Goal: Task Accomplishment & Management: Manage account settings

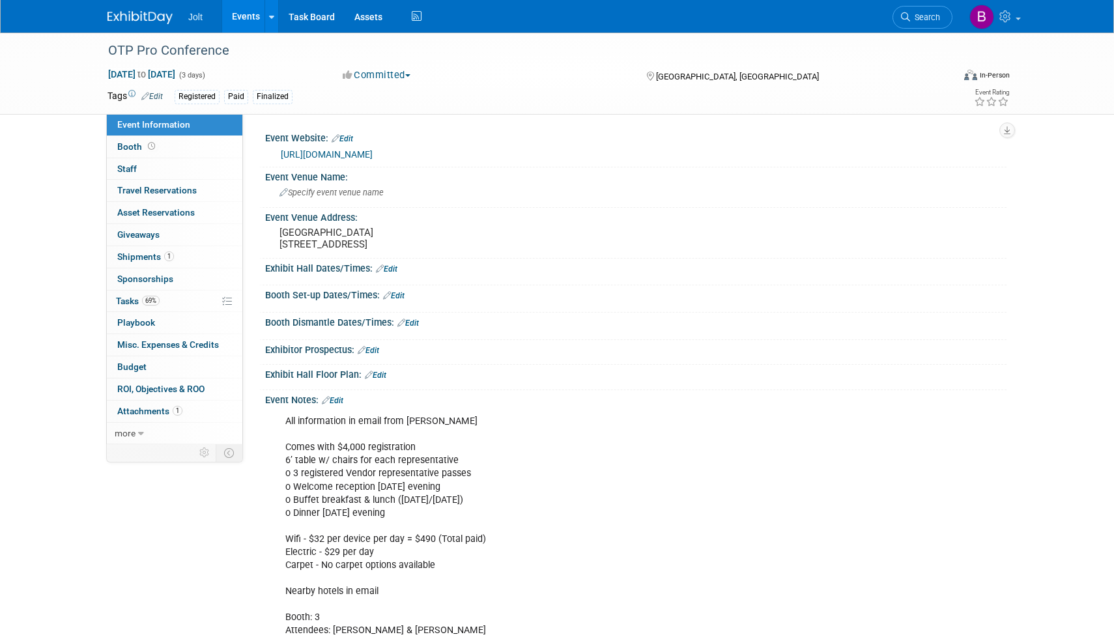
click at [161, 14] on img at bounding box center [139, 17] width 65 height 13
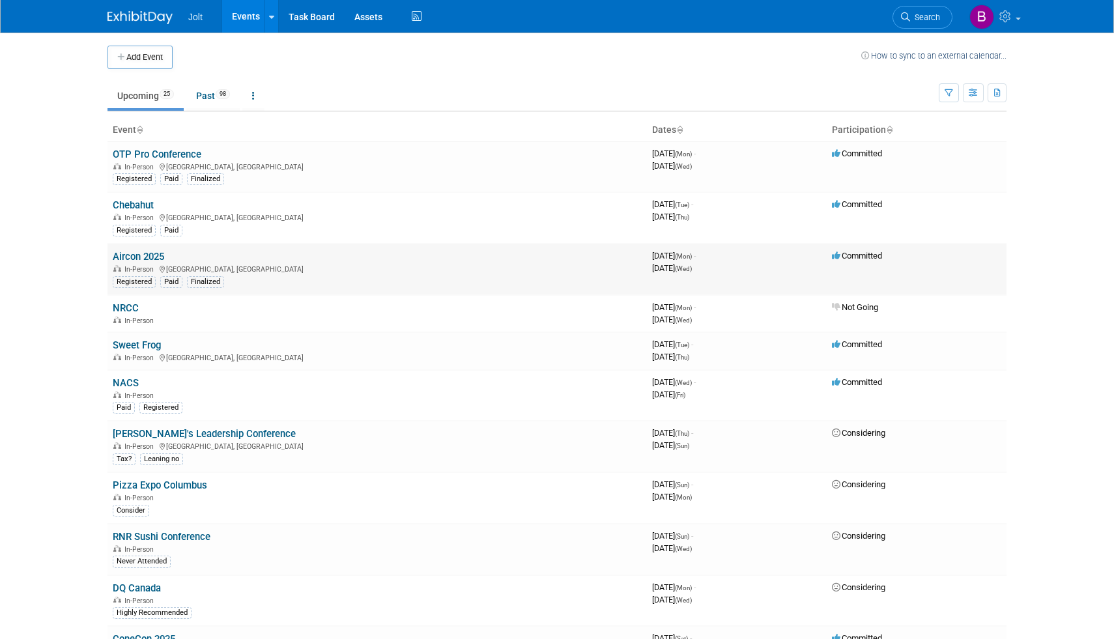
click at [149, 259] on link "Aircon 2025" at bounding box center [138, 257] width 51 height 12
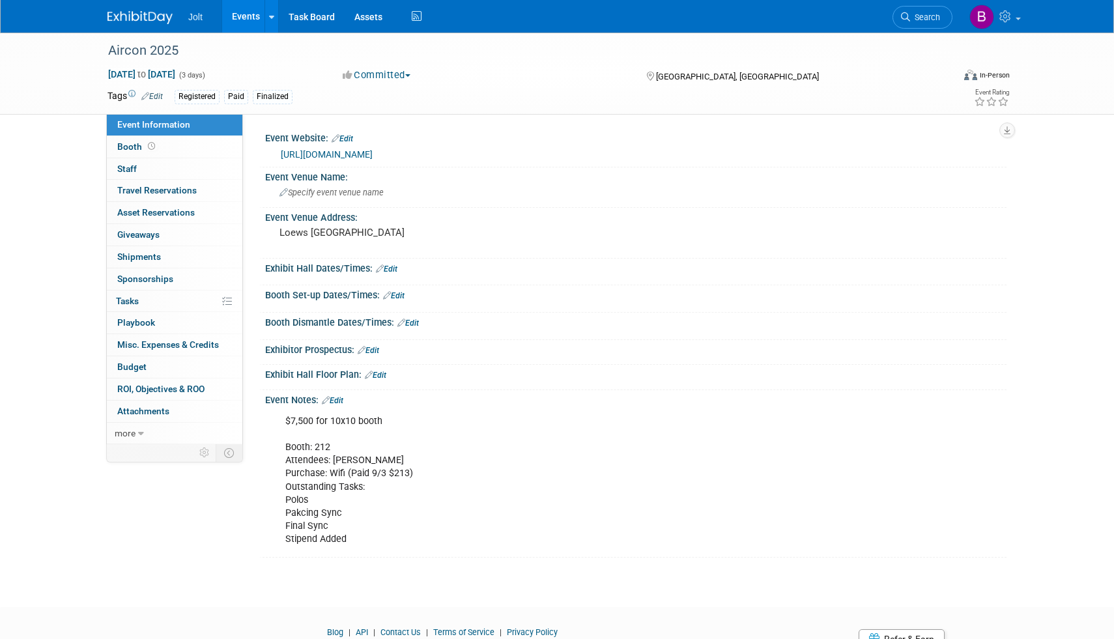
click at [147, 17] on img at bounding box center [139, 17] width 65 height 13
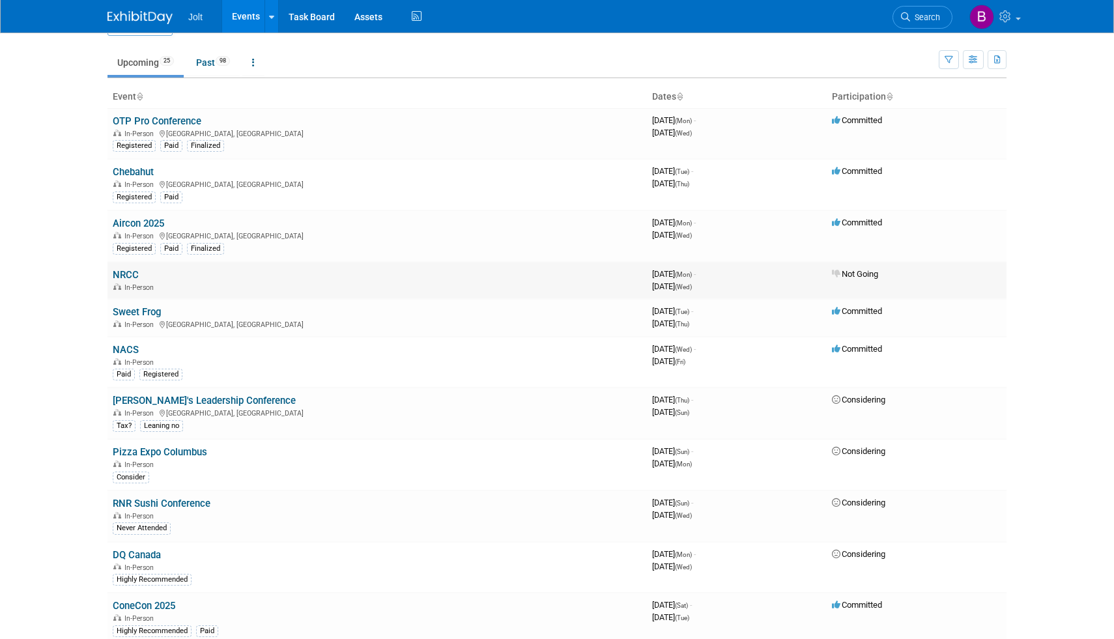
scroll to position [47, 0]
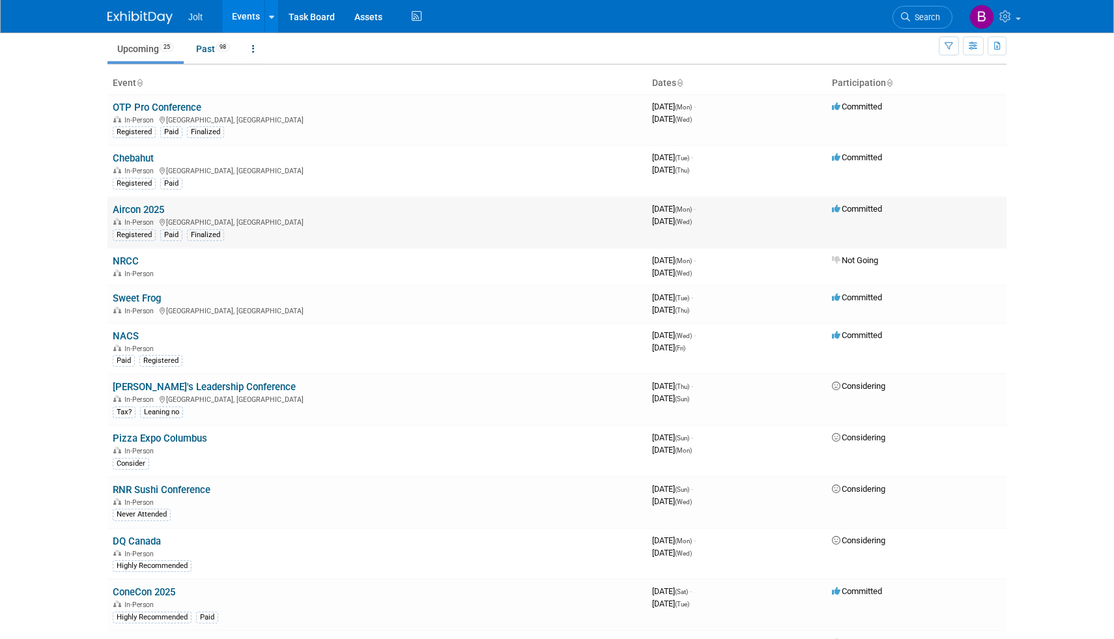
click at [150, 211] on link "Aircon 2025" at bounding box center [138, 210] width 51 height 12
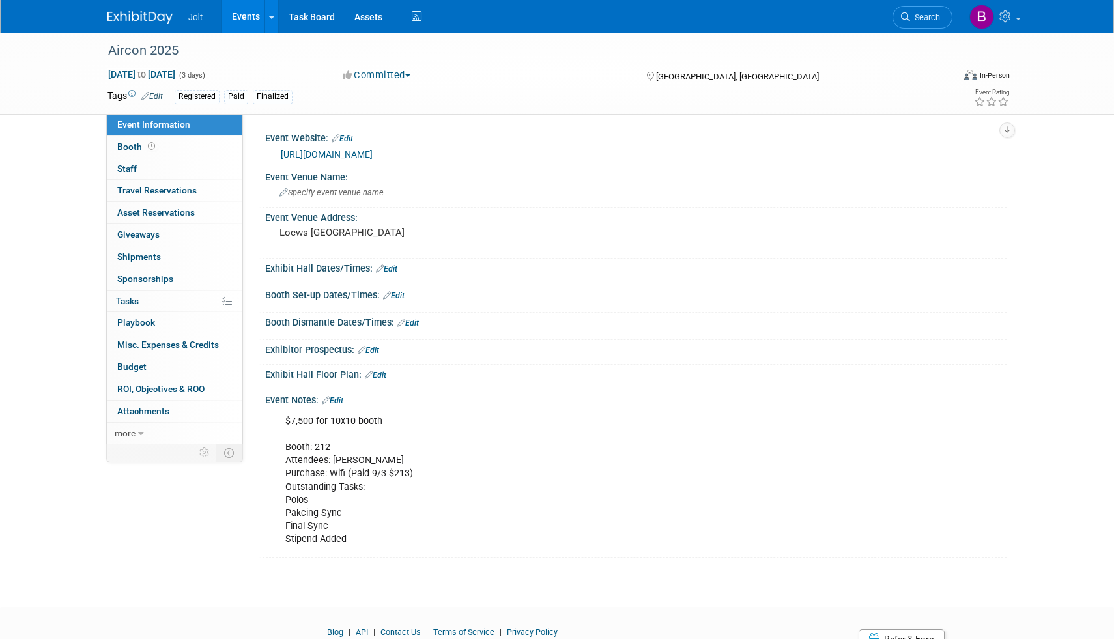
click at [130, 24] on div "Jolt Events Add Event Bulk Upload Events Shareable Event Boards Recently Viewed…" at bounding box center [556, 16] width 899 height 33
click at [132, 21] on img at bounding box center [139, 17] width 65 height 13
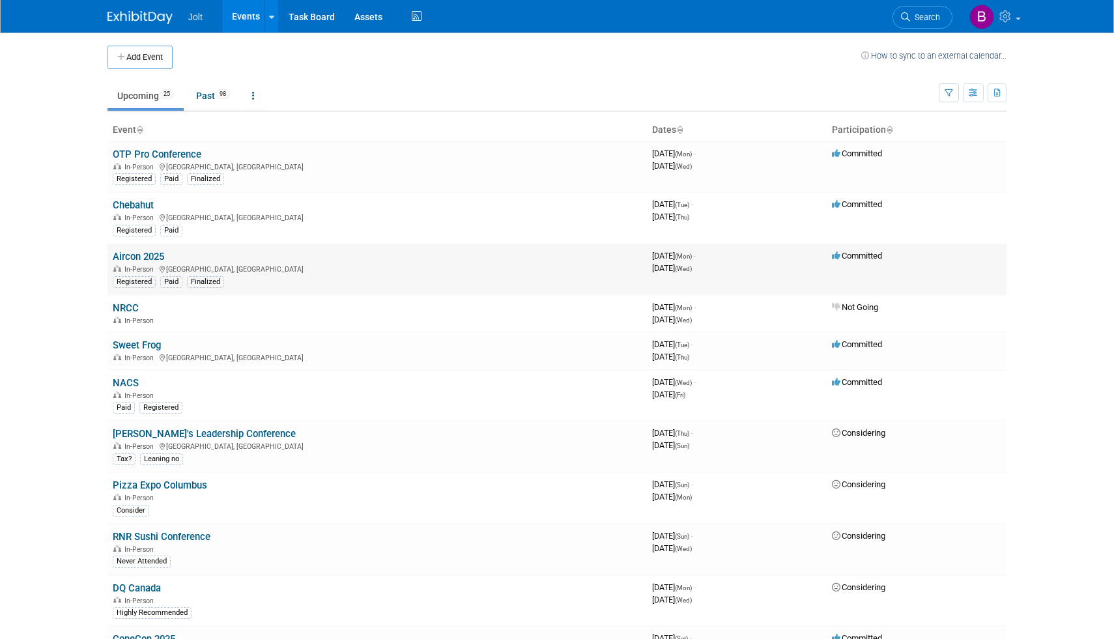
click at [150, 258] on link "Aircon 2025" at bounding box center [138, 257] width 51 height 12
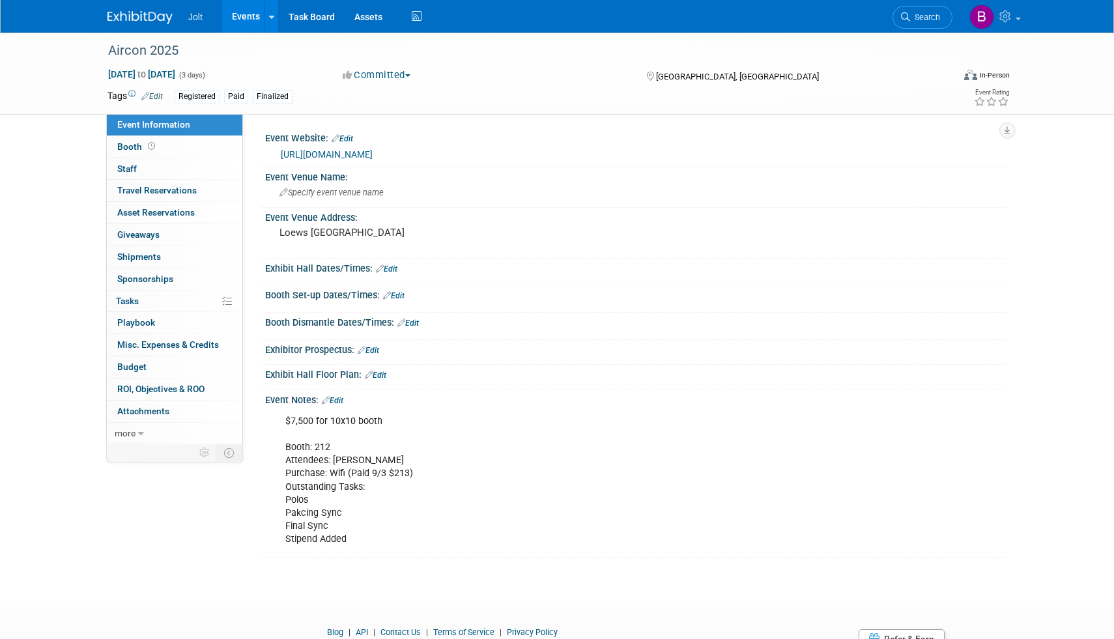
click at [143, 16] on img at bounding box center [139, 17] width 65 height 13
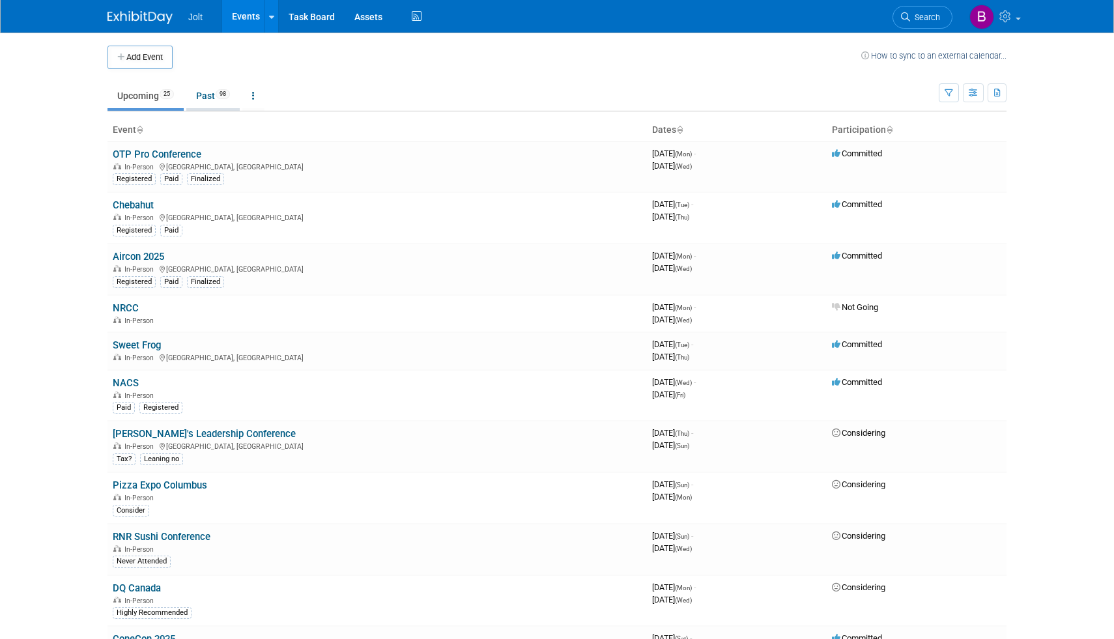
click at [219, 98] on link "Past 98" at bounding box center [212, 95] width 53 height 25
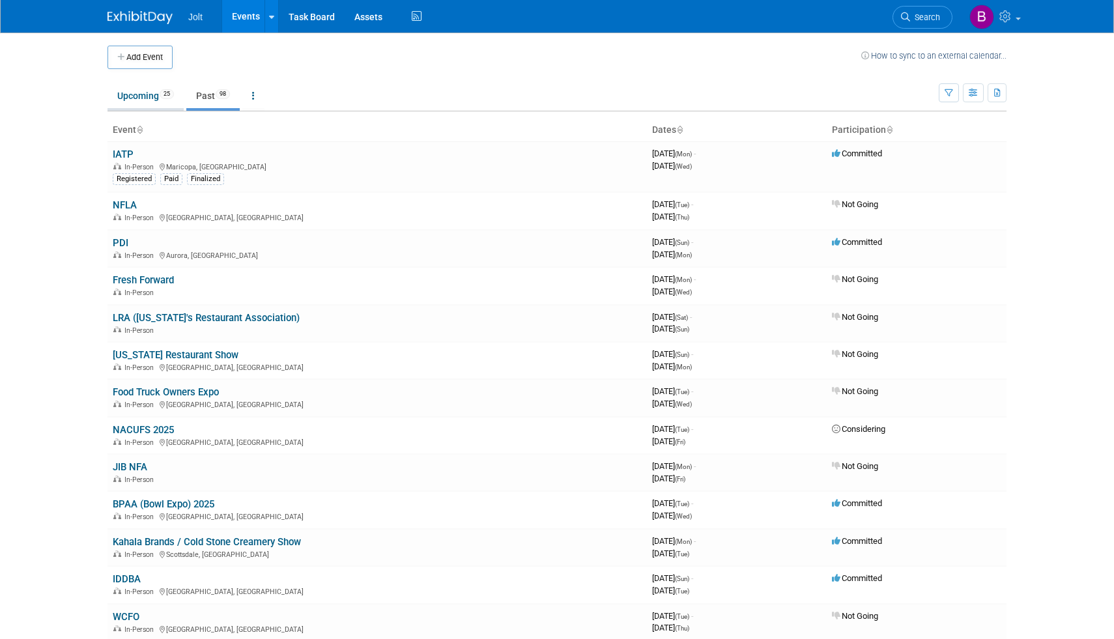
click at [158, 103] on link "Upcoming 25" at bounding box center [145, 95] width 76 height 25
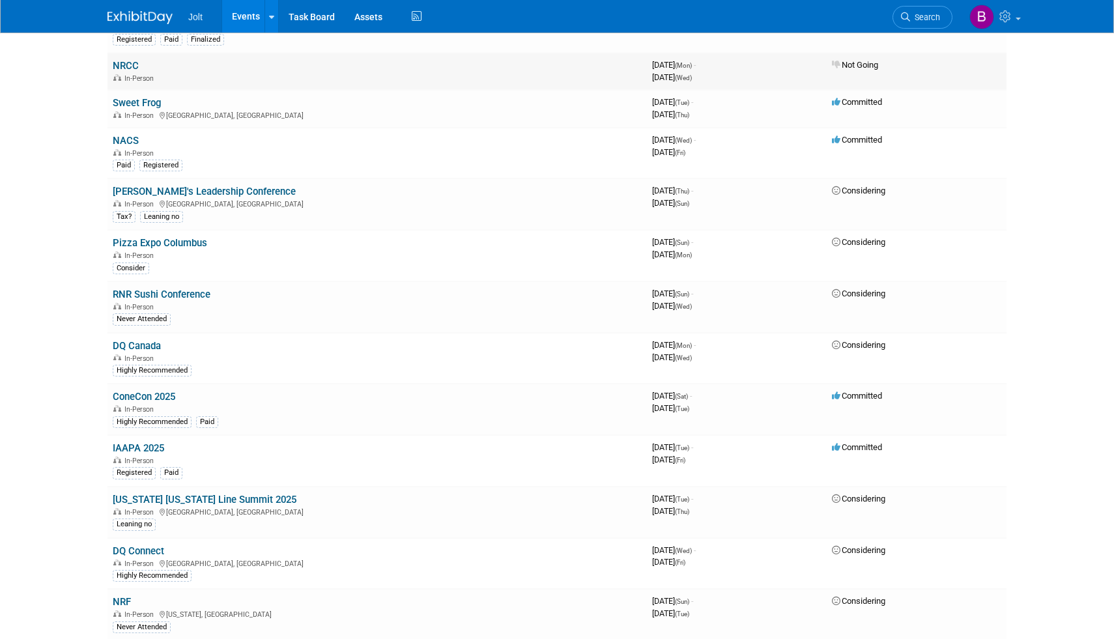
scroll to position [243, 0]
click at [152, 99] on link "Sweet Frog" at bounding box center [137, 102] width 48 height 12
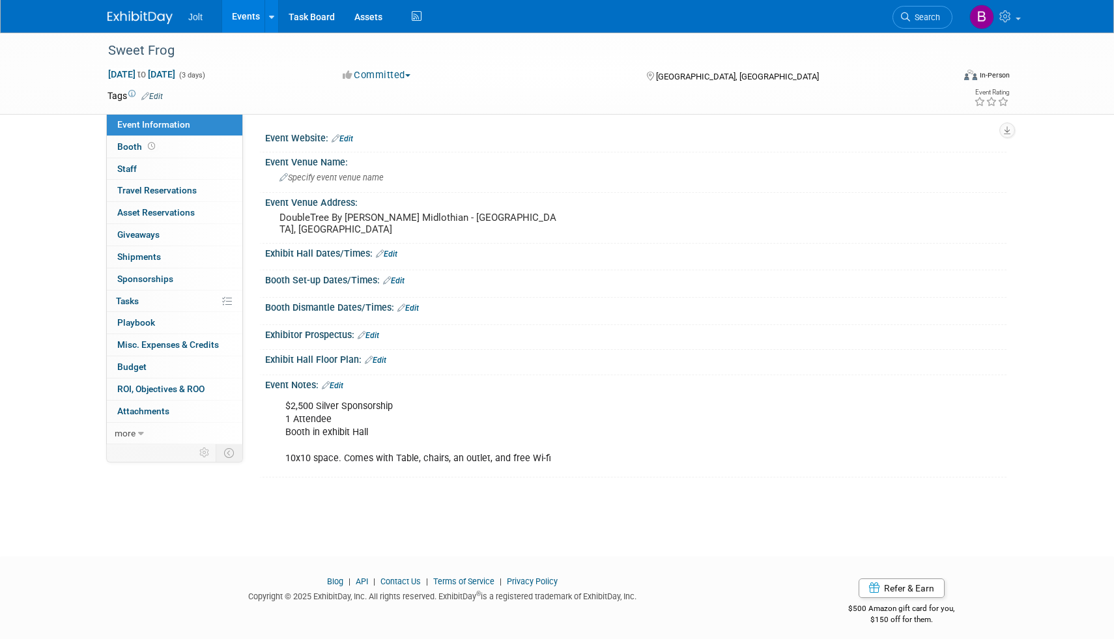
click at [157, 18] on img at bounding box center [139, 17] width 65 height 13
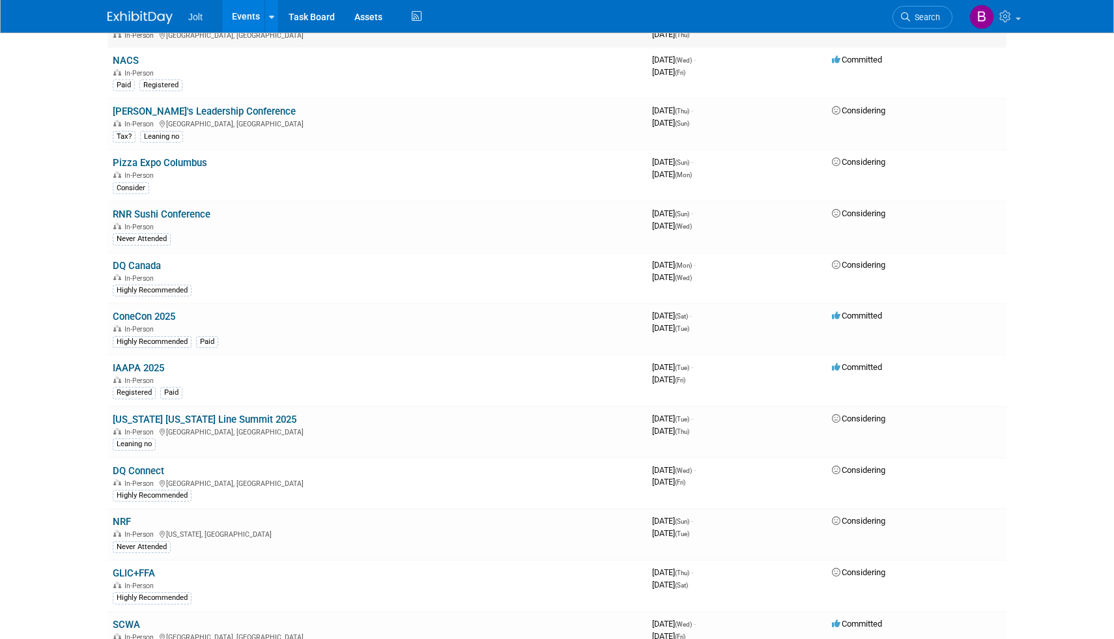
scroll to position [324, 0]
click at [209, 108] on link "[PERSON_NAME]'s Leadership Conference" at bounding box center [204, 110] width 183 height 12
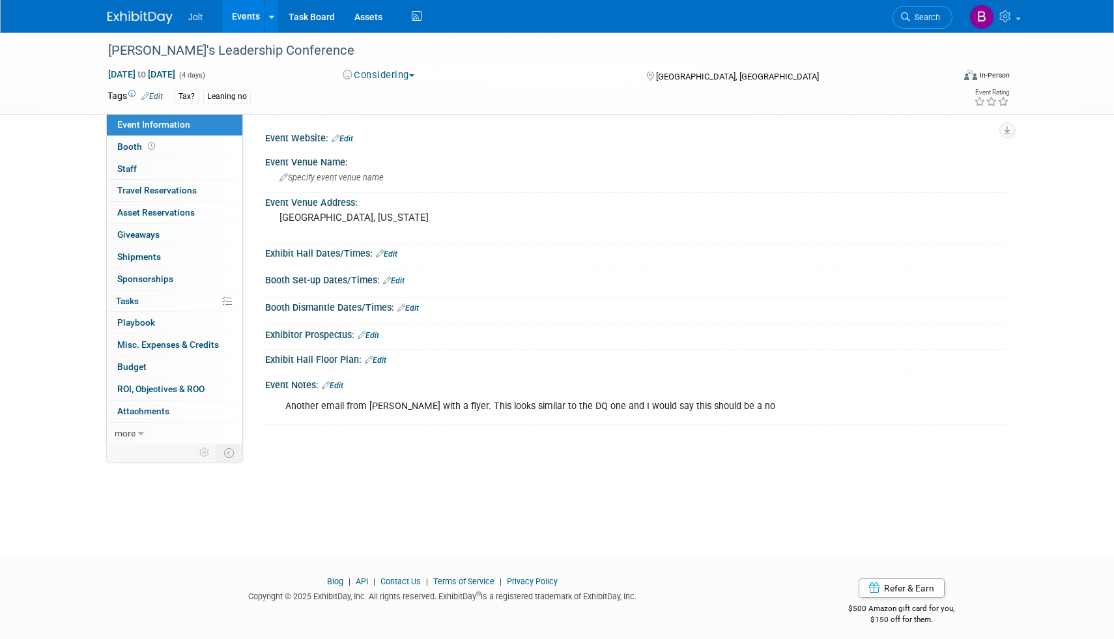
click at [148, 20] on img at bounding box center [139, 17] width 65 height 13
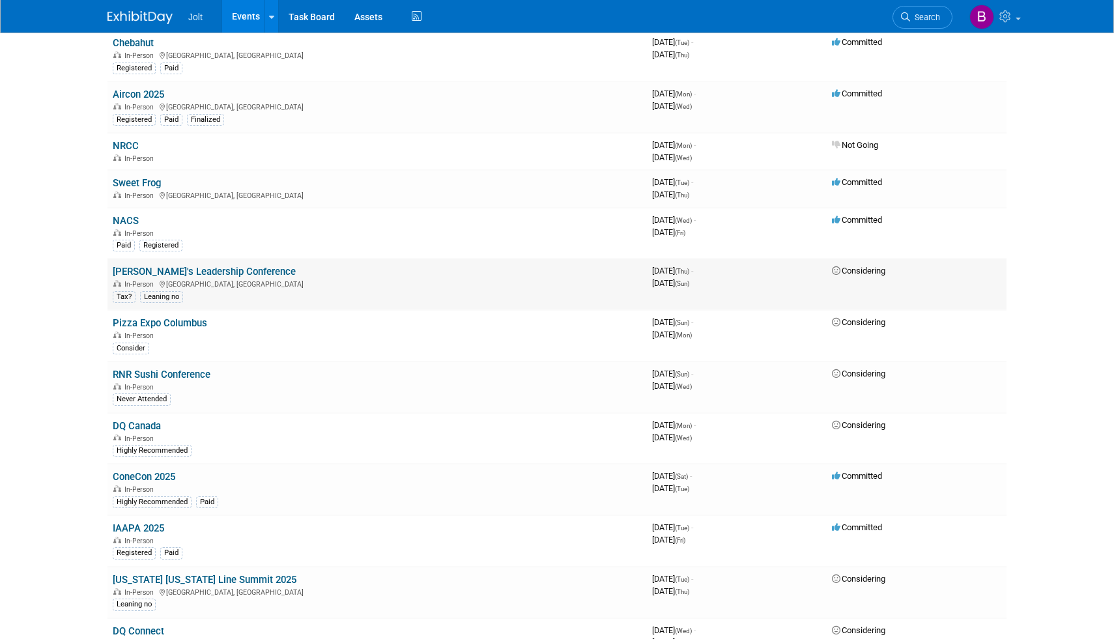
scroll to position [163, 0]
click at [185, 325] on link "Pizza Expo Columbus" at bounding box center [160, 322] width 94 height 12
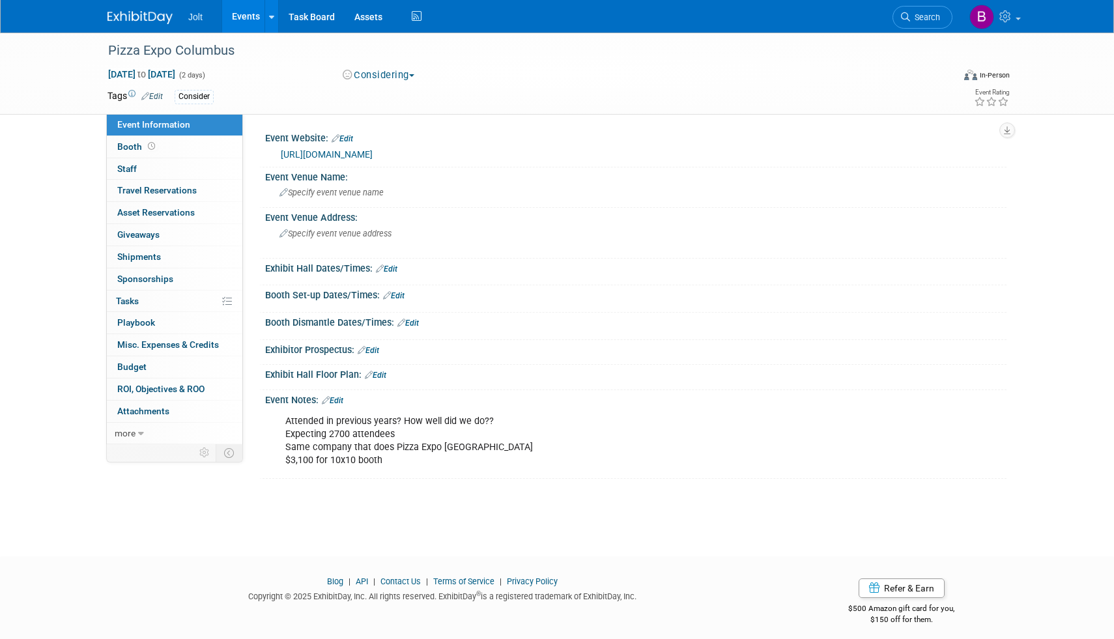
click at [372, 160] on link "https://pizza.a2zinc.net/PizzaExpoFall2025/Public/eventmap.aspx?ID=54594&shAvai…" at bounding box center [327, 154] width 92 height 10
drag, startPoint x: 395, startPoint y: 473, endPoint x: 507, endPoint y: 502, distance: 115.6
click at [507, 479] on div "Event Notes: Edit Attended in previous years? How well did we do?? Expecting 27…" at bounding box center [632, 434] width 747 height 89
click at [428, 473] on div "Attended in previous years? How well did we do?? Expecting 2700 attendees Same …" at bounding box center [569, 440] width 587 height 65
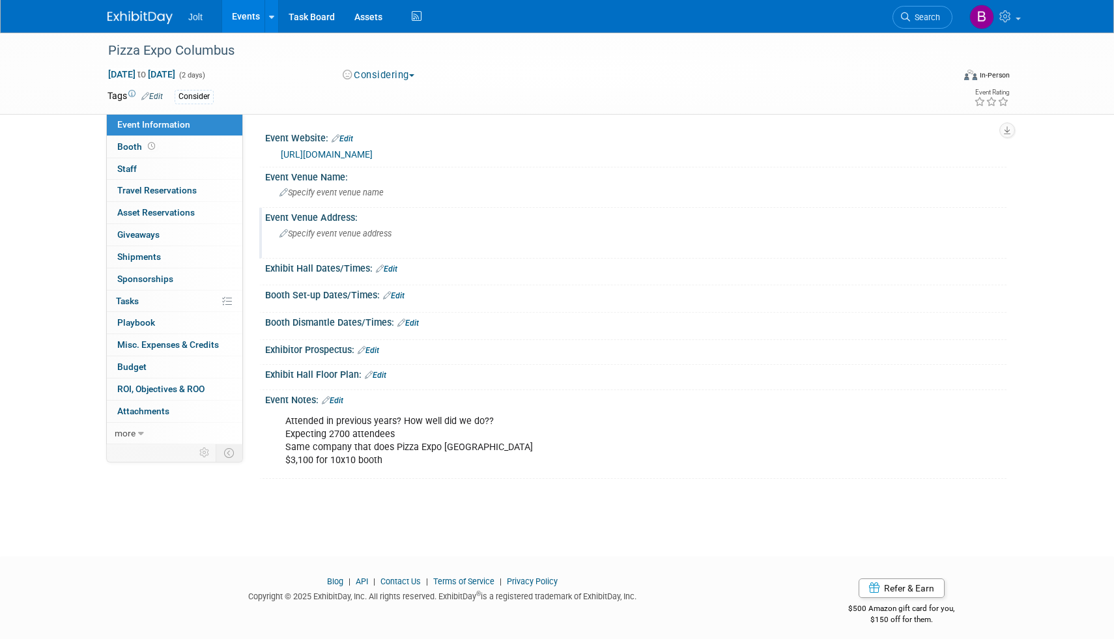
click at [341, 238] on span "Specify event venue address" at bounding box center [335, 234] width 112 height 10
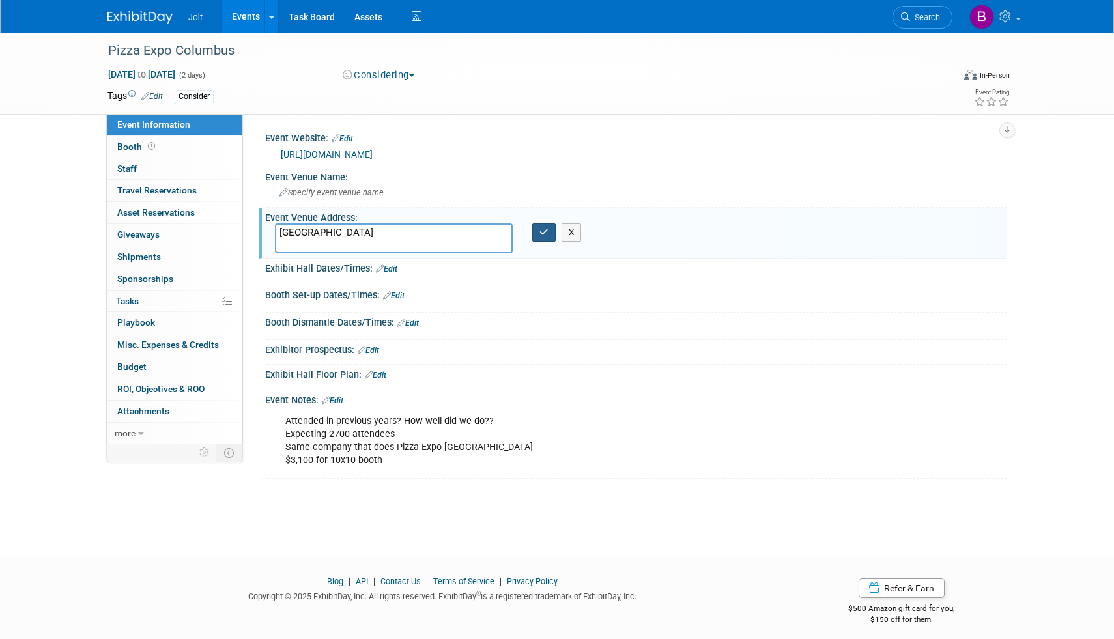
type textarea "Las Vegas Convention Center"
click at [539, 242] on button "button" at bounding box center [543, 232] width 23 height 18
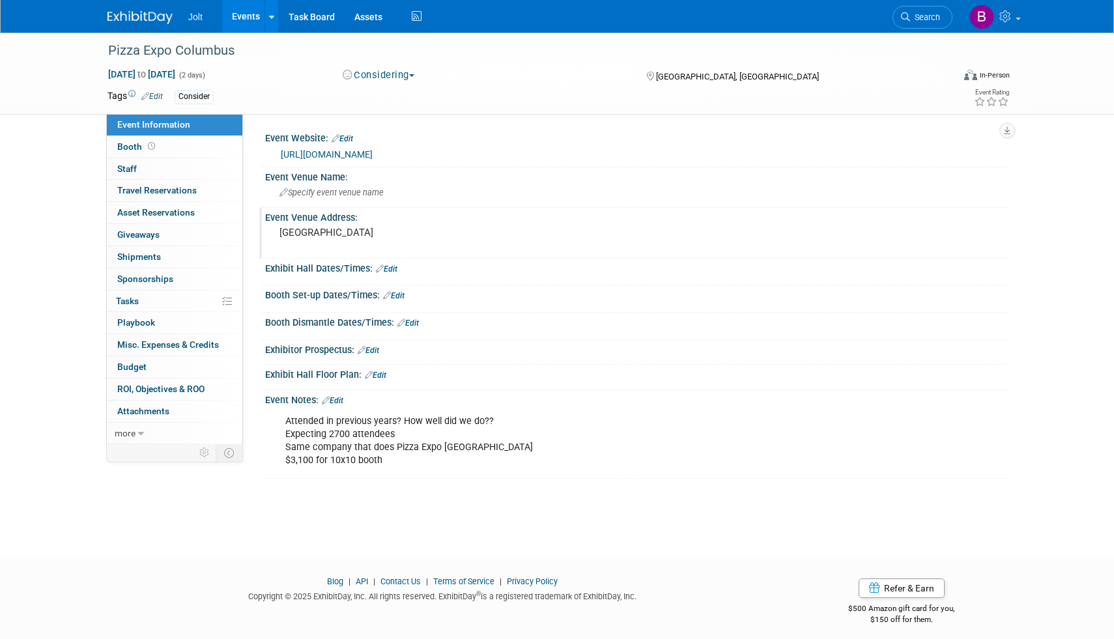
click at [150, 22] on img at bounding box center [139, 17] width 65 height 13
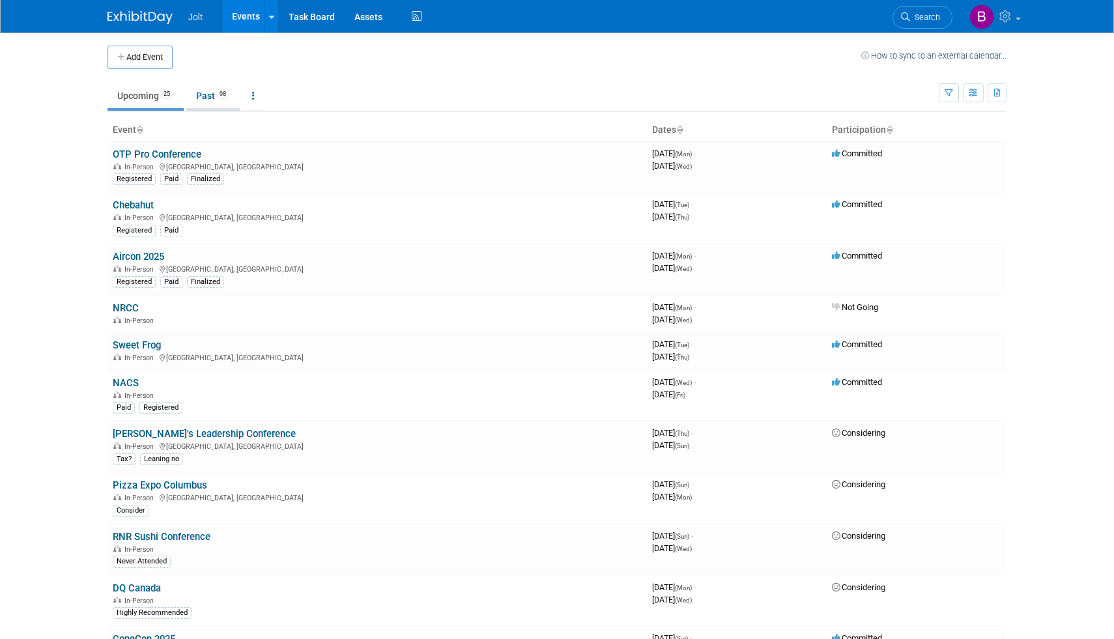
click at [215, 96] on link "Past 98" at bounding box center [212, 95] width 53 height 25
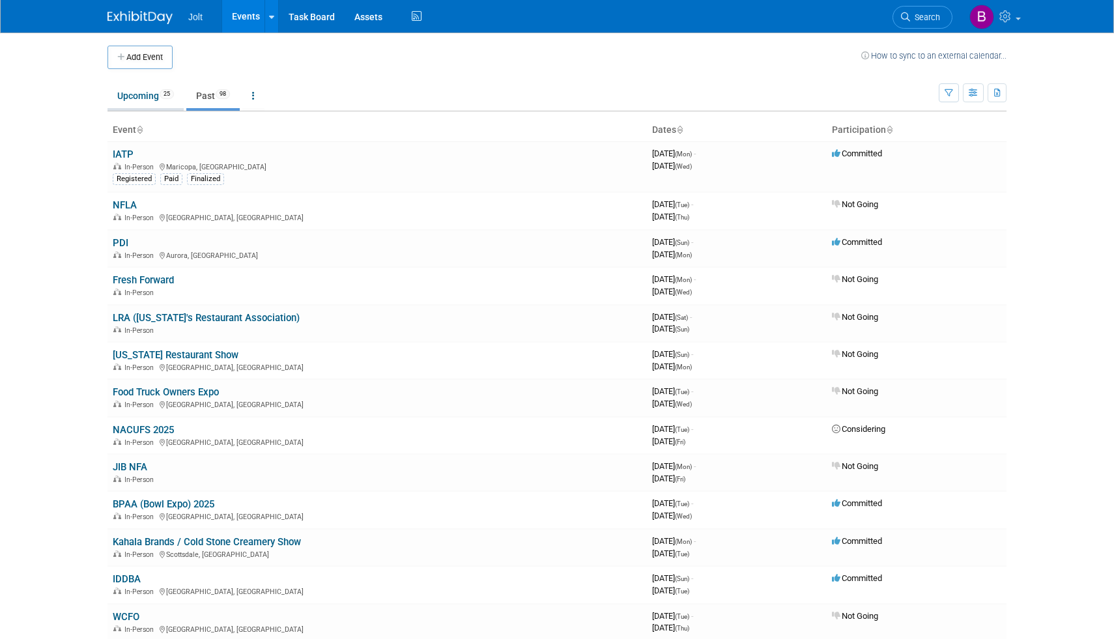
click at [147, 100] on link "Upcoming 25" at bounding box center [145, 95] width 76 height 25
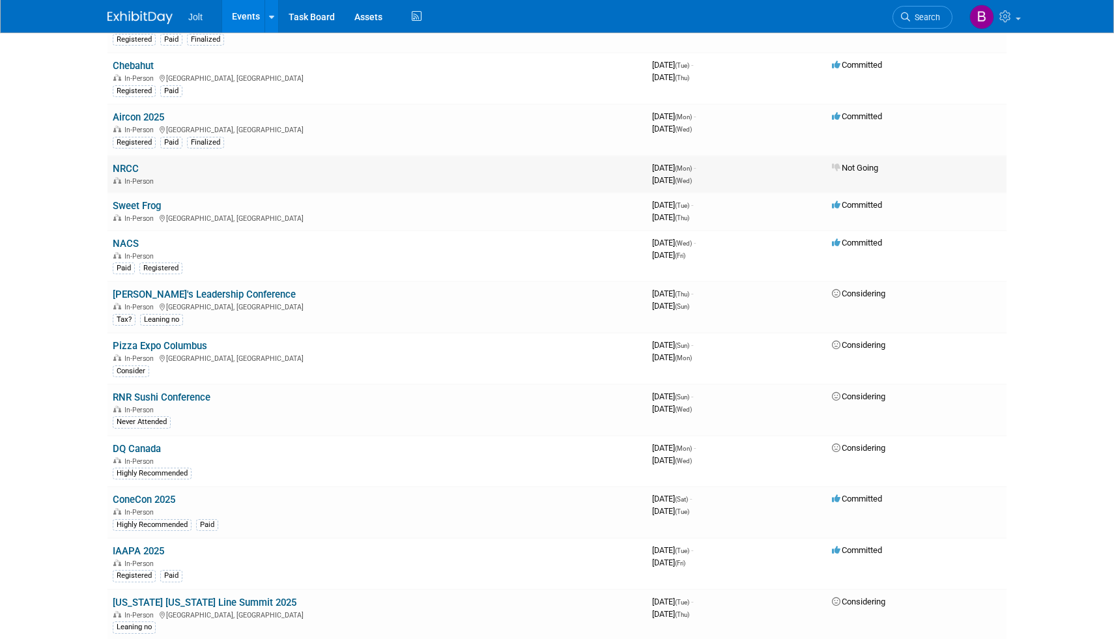
scroll to position [150, 0]
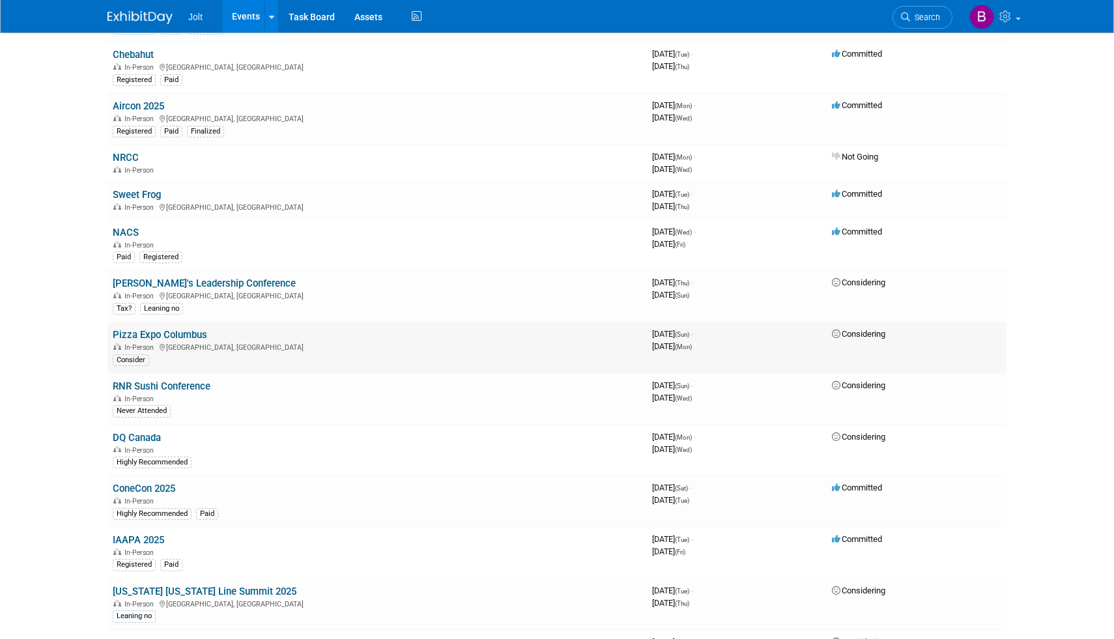
click at [182, 339] on link "Pizza Expo Columbus" at bounding box center [160, 335] width 94 height 12
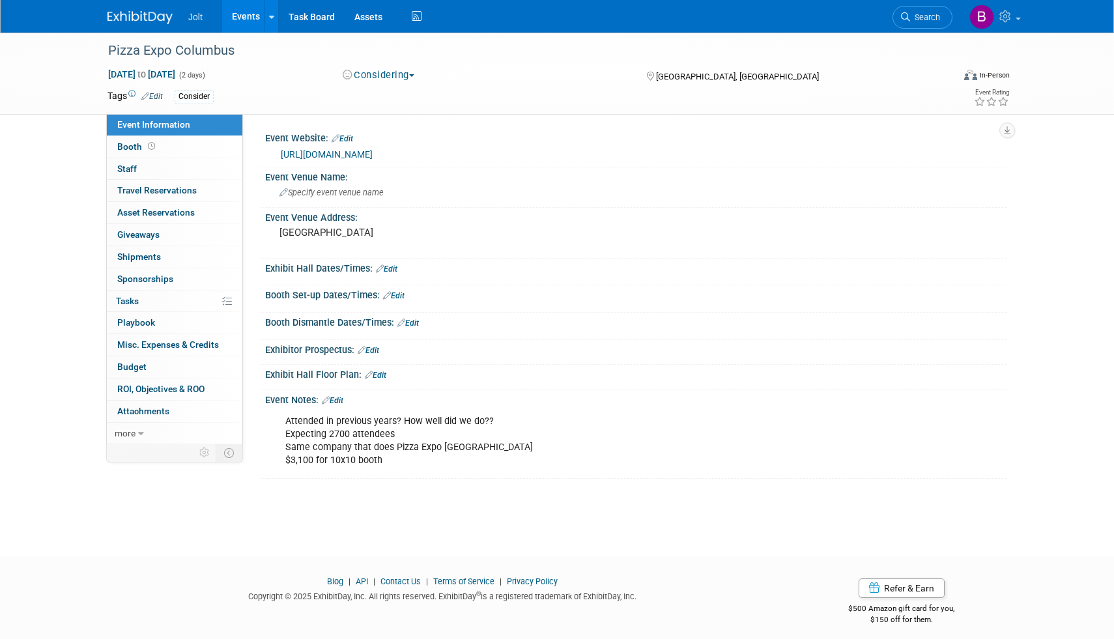
click at [150, 25] on div "Jolt Events Add Event Bulk Upload Events Shareable Event Boards Recently Viewed…" at bounding box center [556, 16] width 899 height 33
click at [151, 19] on img at bounding box center [139, 17] width 65 height 13
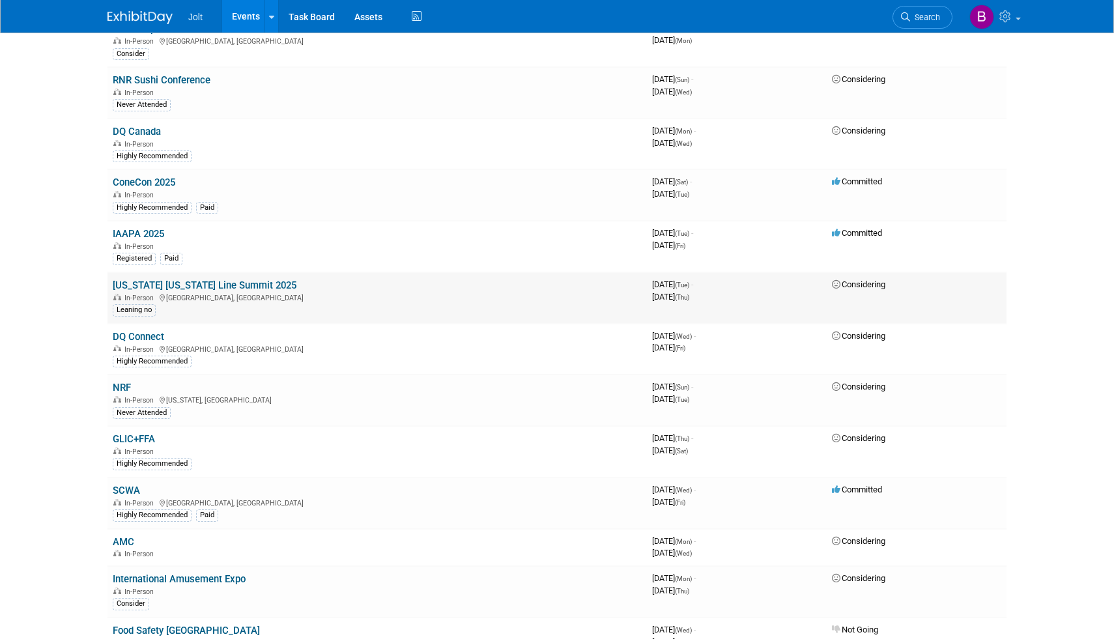
scroll to position [462, 0]
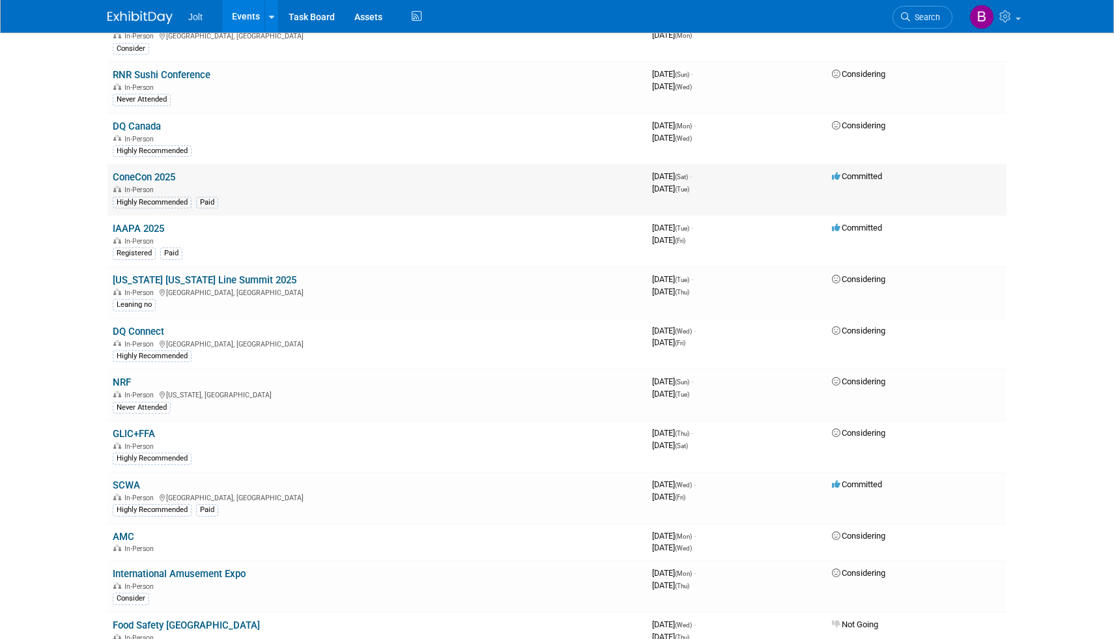
click at [151, 178] on link "ConeCon 2025" at bounding box center [144, 177] width 63 height 12
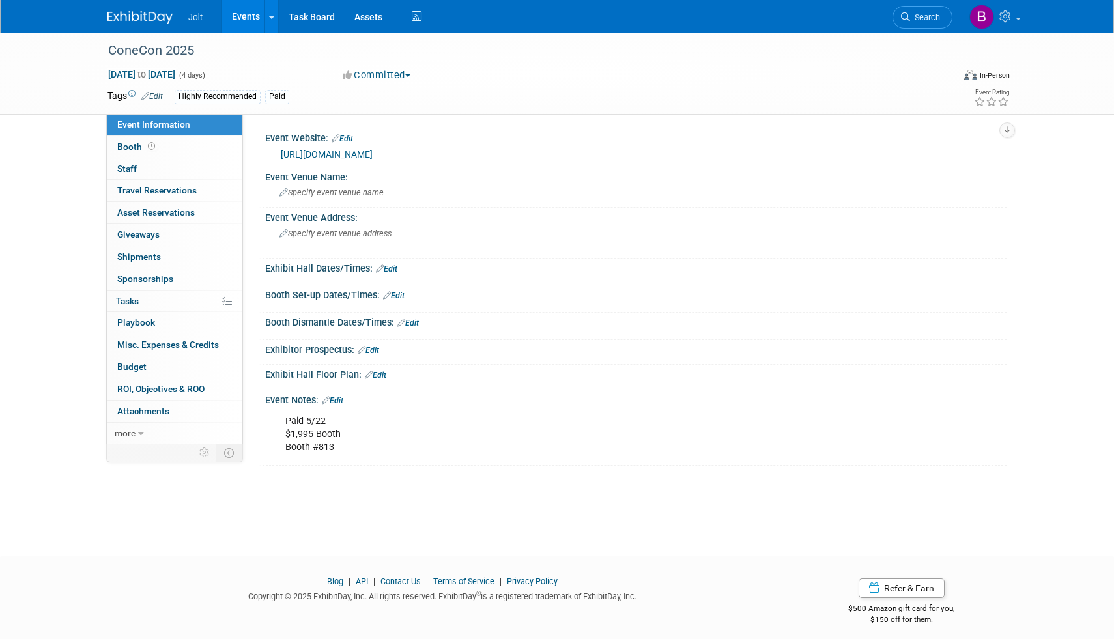
click at [146, 18] on img at bounding box center [139, 17] width 65 height 13
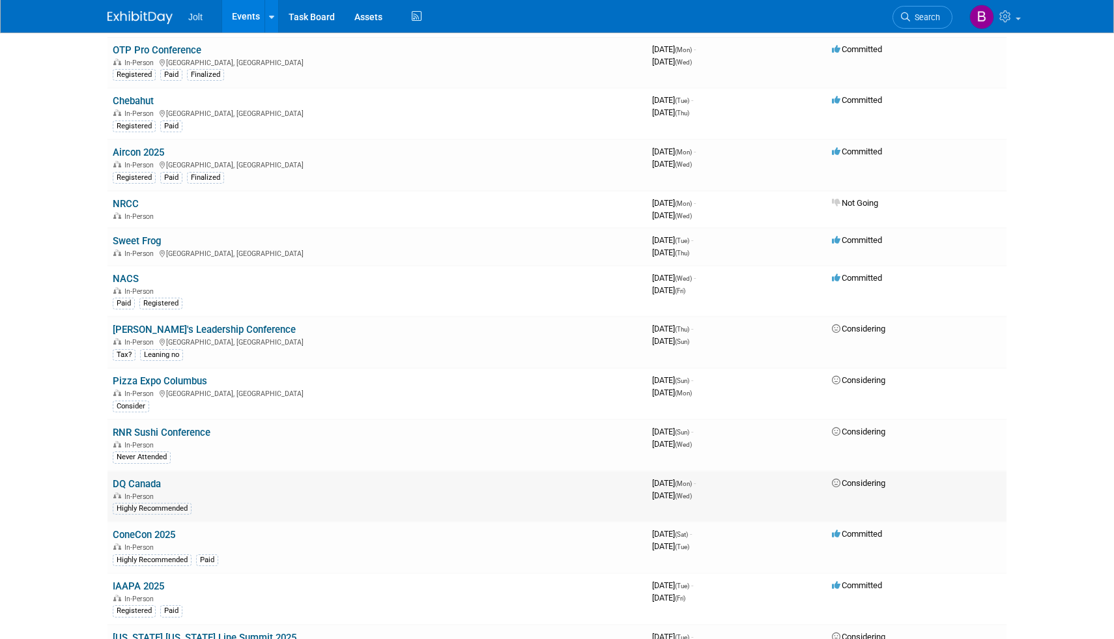
scroll to position [108, 0]
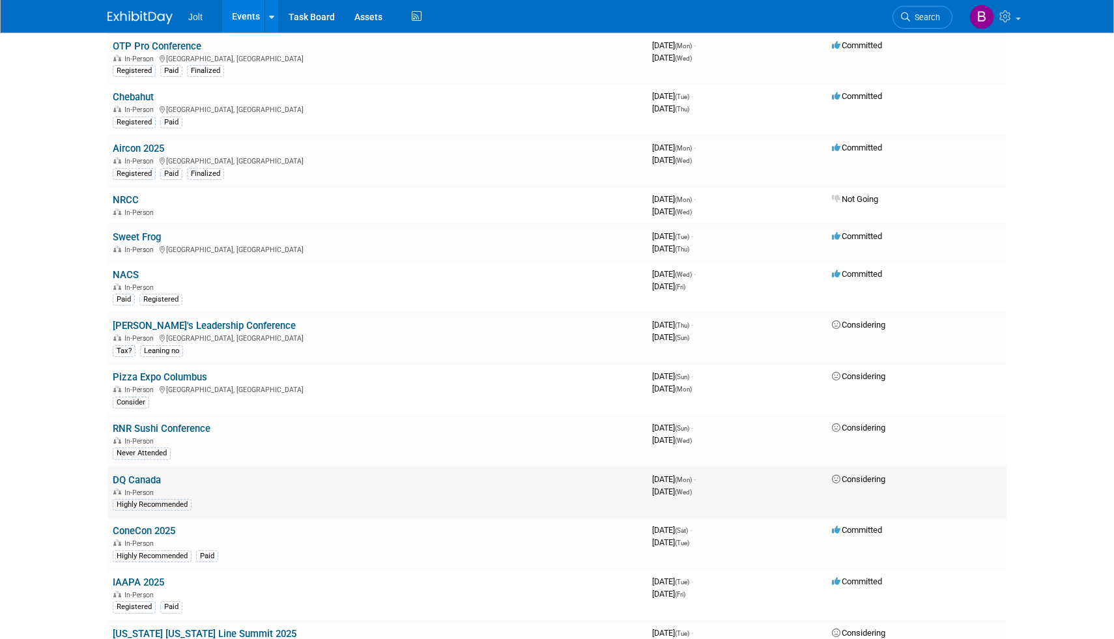
click at [139, 481] on link "DQ Canada" at bounding box center [137, 480] width 48 height 12
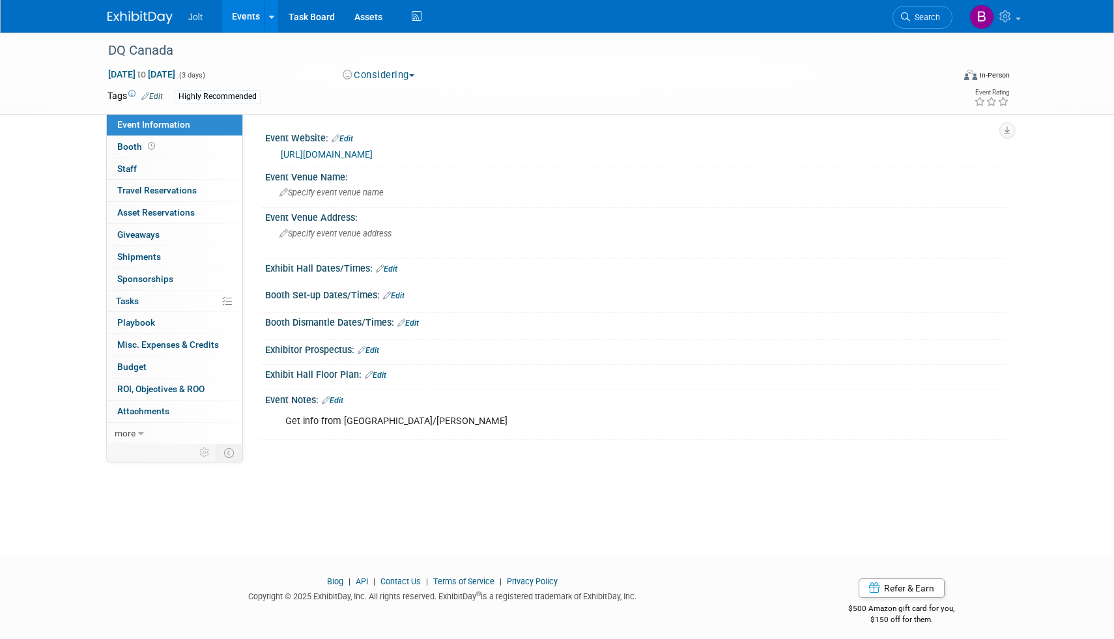
click at [366, 153] on link "https://www.dqoa-dqoc.com/conventions.html" at bounding box center [327, 154] width 92 height 10
click at [156, 94] on link "Edit" at bounding box center [151, 96] width 21 height 9
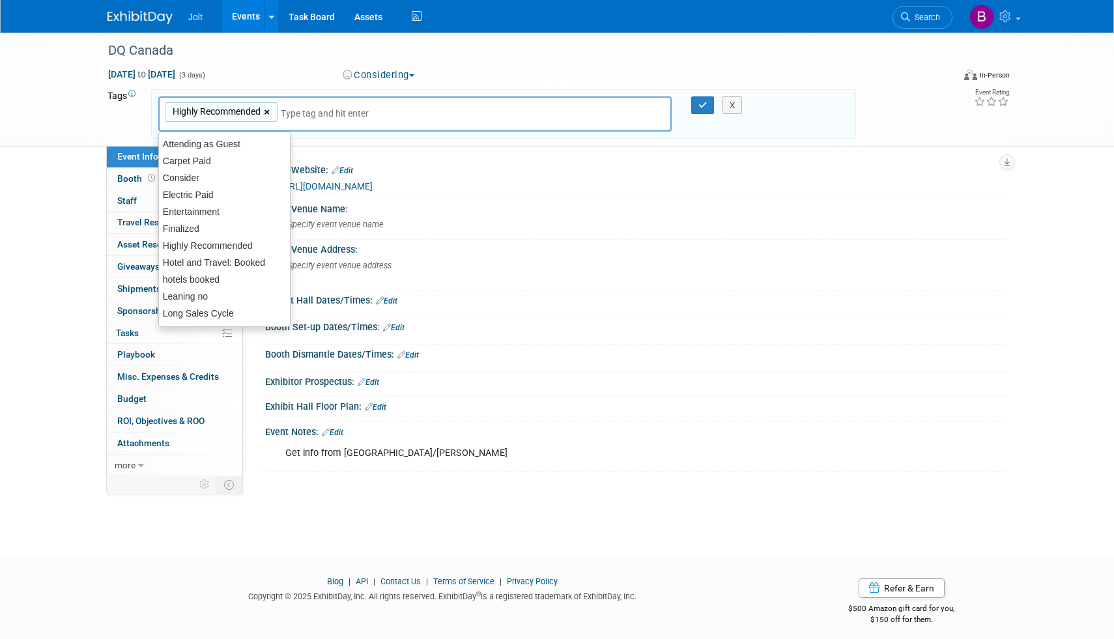
click at [268, 109] on link "×" at bounding box center [268, 112] width 8 height 15
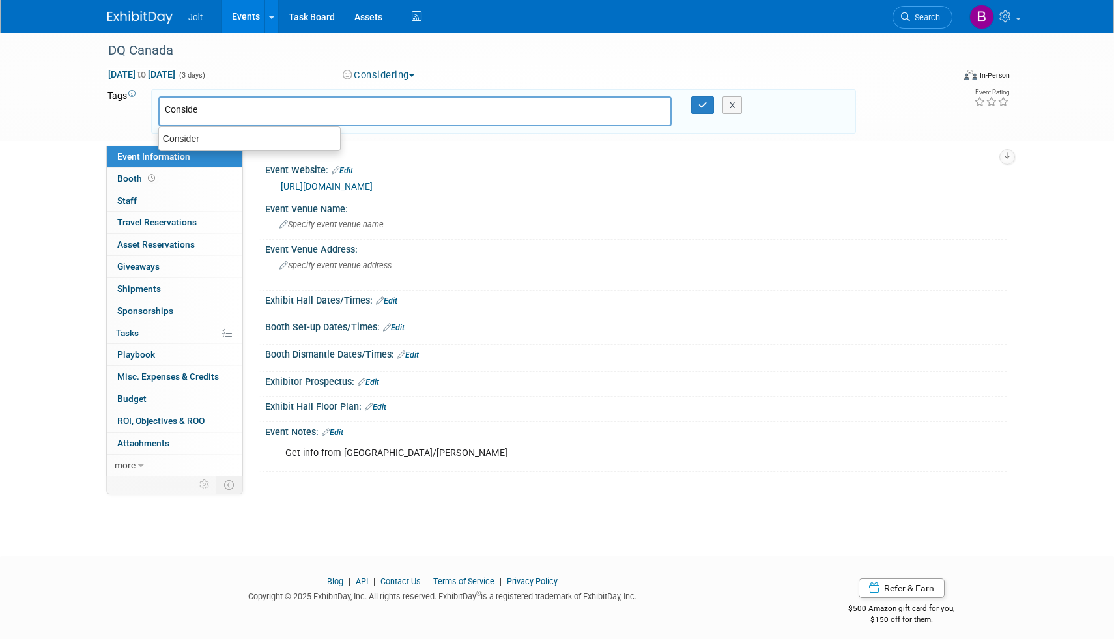
type input "Consider"
click at [272, 141] on div "Consider" at bounding box center [249, 139] width 182 height 18
type input "Consider"
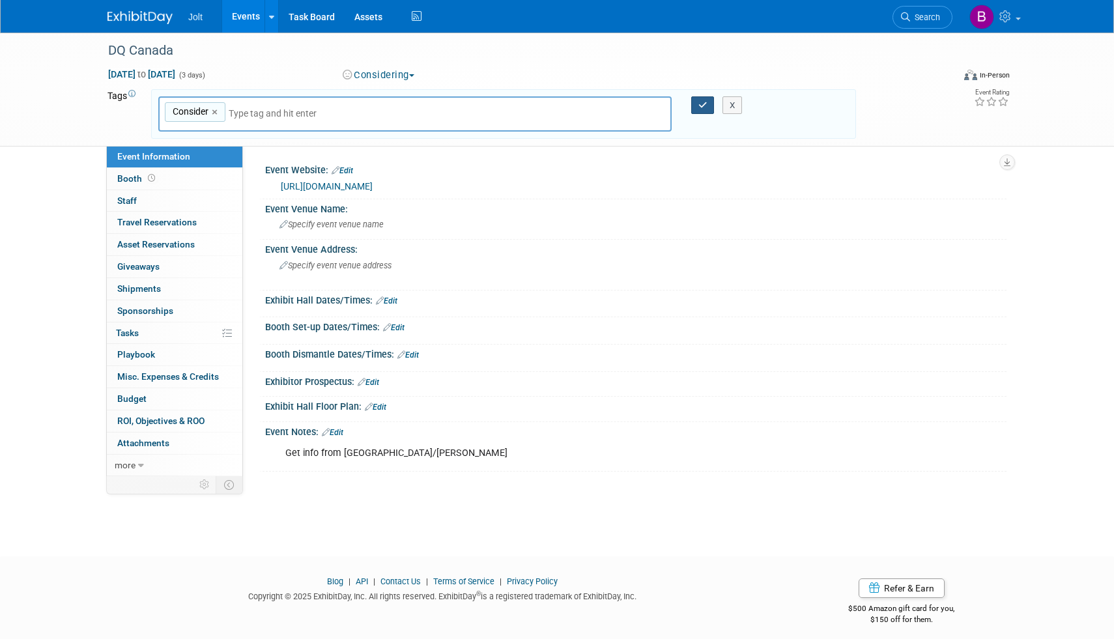
click at [701, 104] on icon "button" at bounding box center [702, 105] width 9 height 8
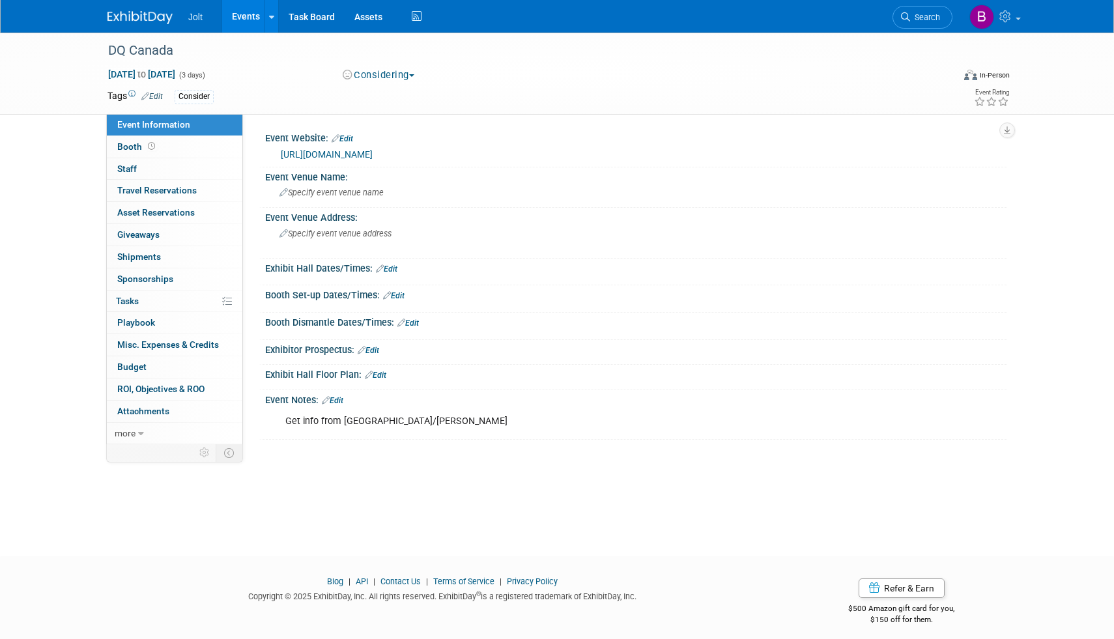
click at [153, 21] on img at bounding box center [139, 17] width 65 height 13
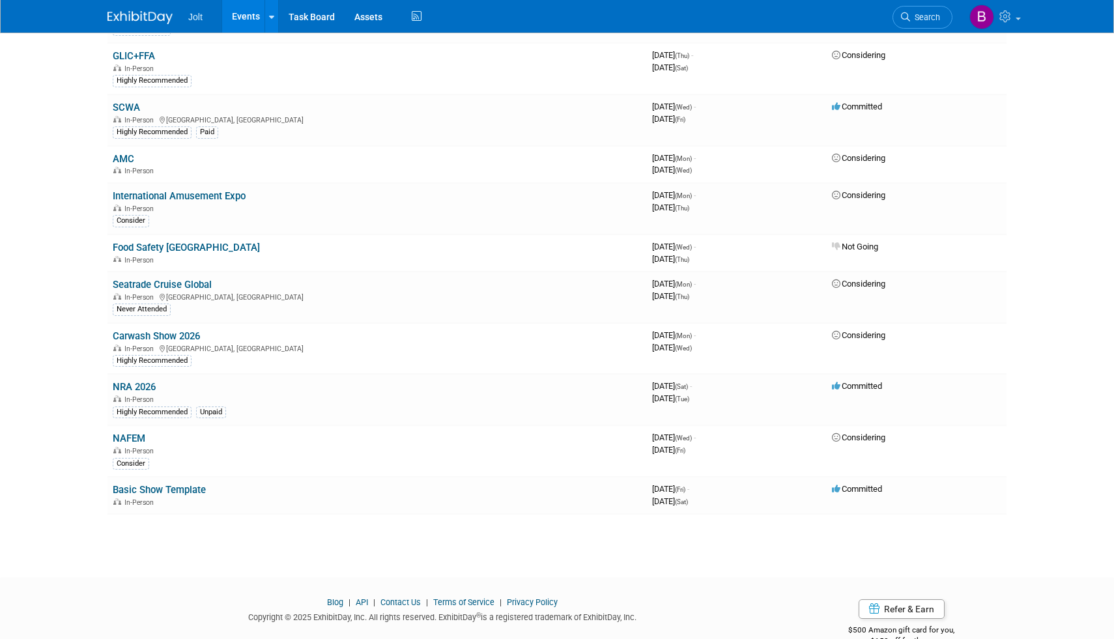
scroll to position [869, 0]
